Goal: Information Seeking & Learning: Understand process/instructions

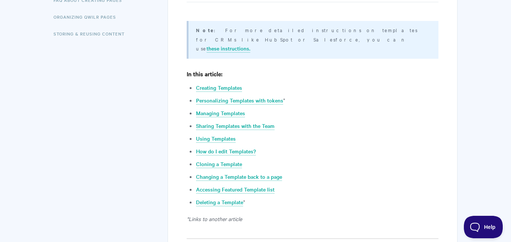
scroll to position [259, 0]
click at [220, 83] on li "Creating Templates" at bounding box center [317, 87] width 242 height 9
click at [222, 83] on link "Creating Templates" at bounding box center [219, 87] width 46 height 8
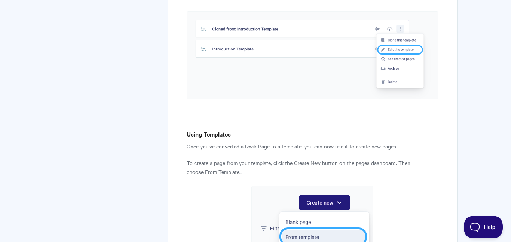
scroll to position [2403, 0]
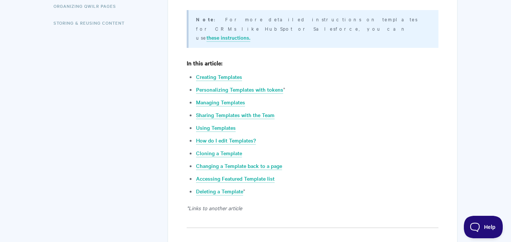
scroll to position [269, 0]
click at [274, 85] on link "Personalizing Templates with tokens" at bounding box center [239, 89] width 87 height 8
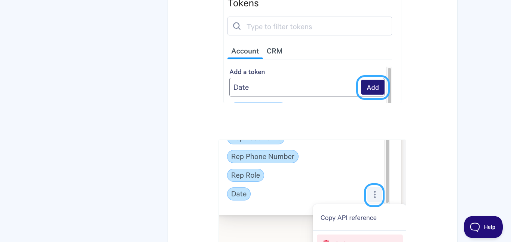
scroll to position [3414, 0]
